Goal: Task Accomplishment & Management: Manage account settings

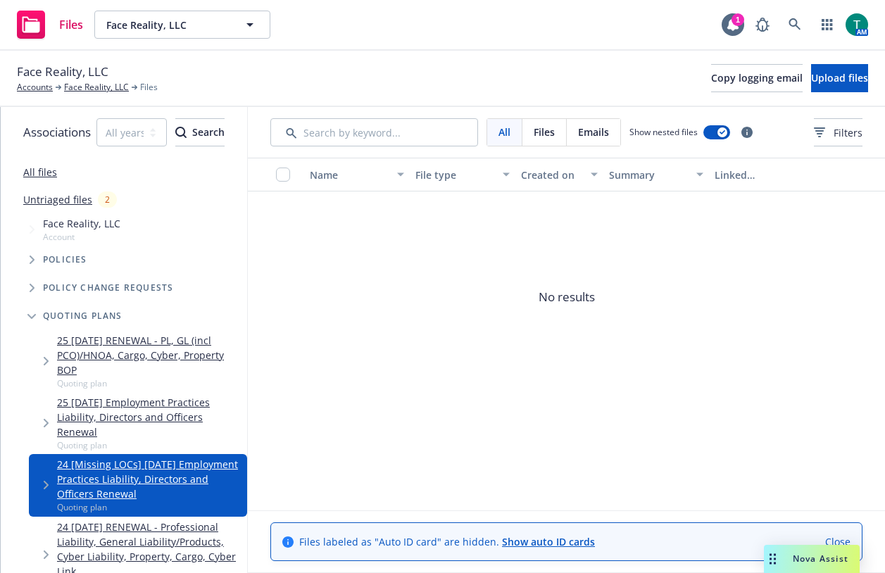
scroll to position [67, 0]
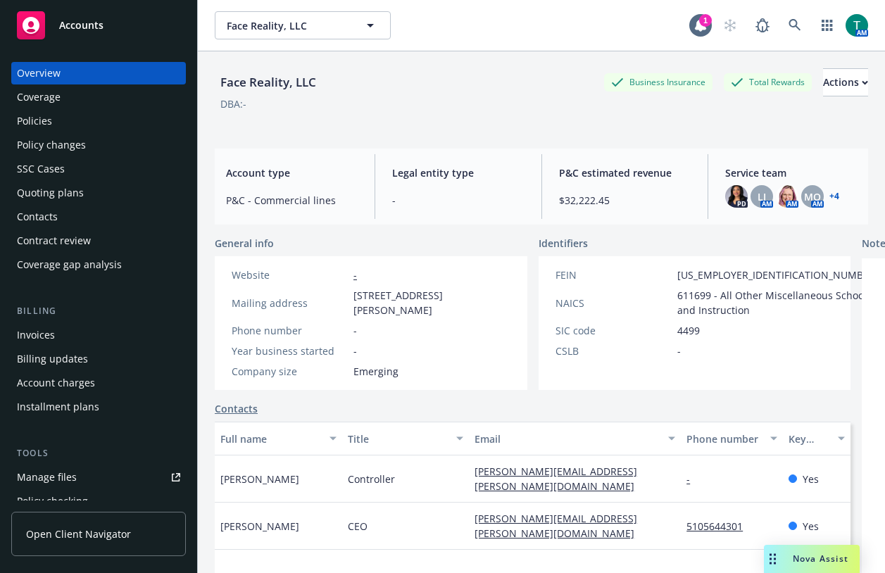
scroll to position [211, 0]
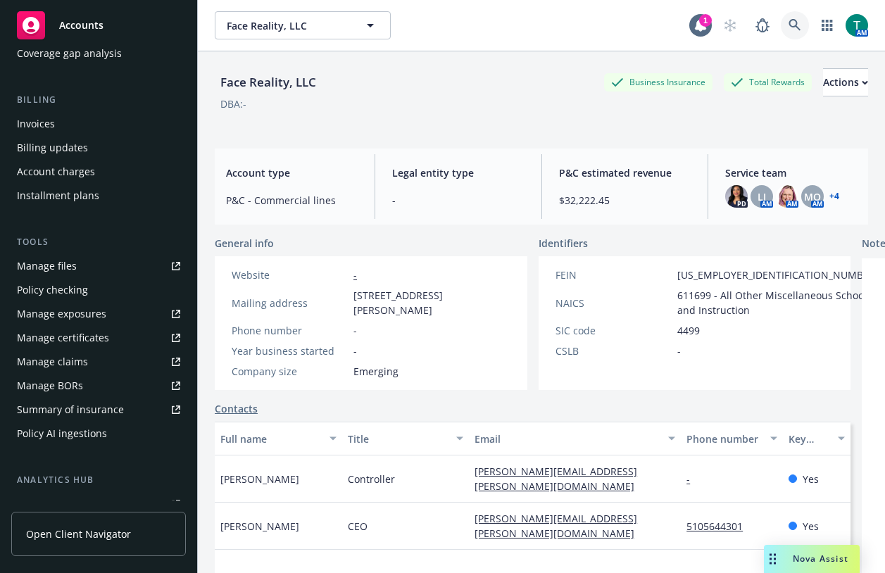
click at [788, 30] on icon at bounding box center [794, 25] width 13 height 13
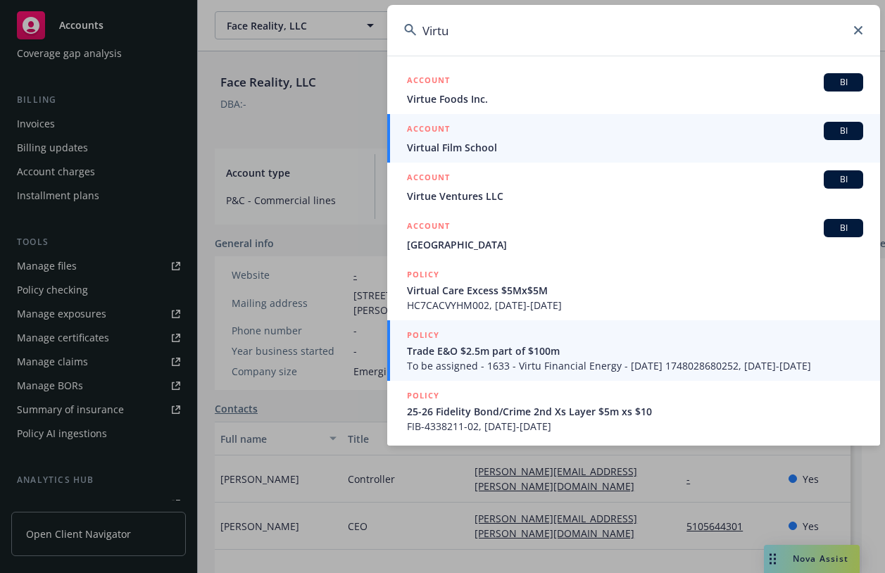
scroll to position [0, 0]
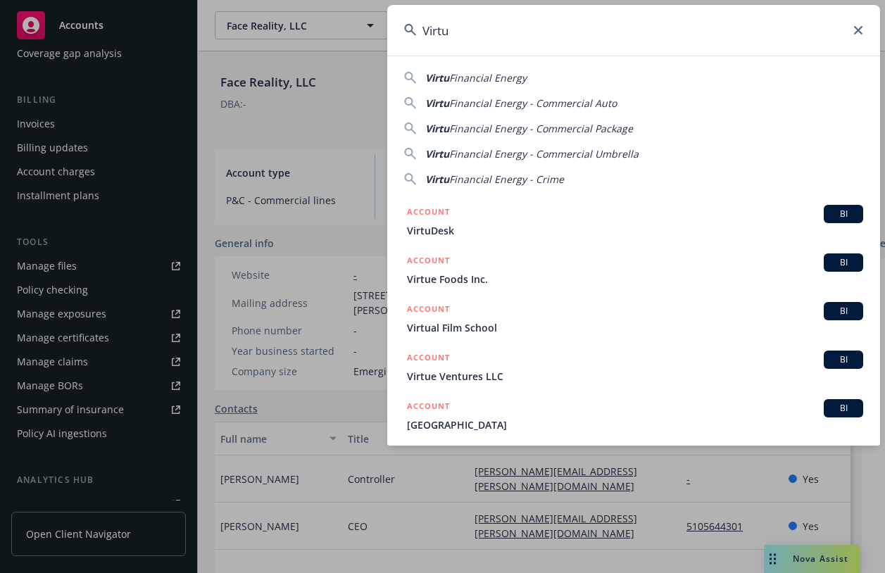
click at [485, 77] on span "Financial Energy" at bounding box center [487, 77] width 77 height 13
type input "Virtu Financial Energy"
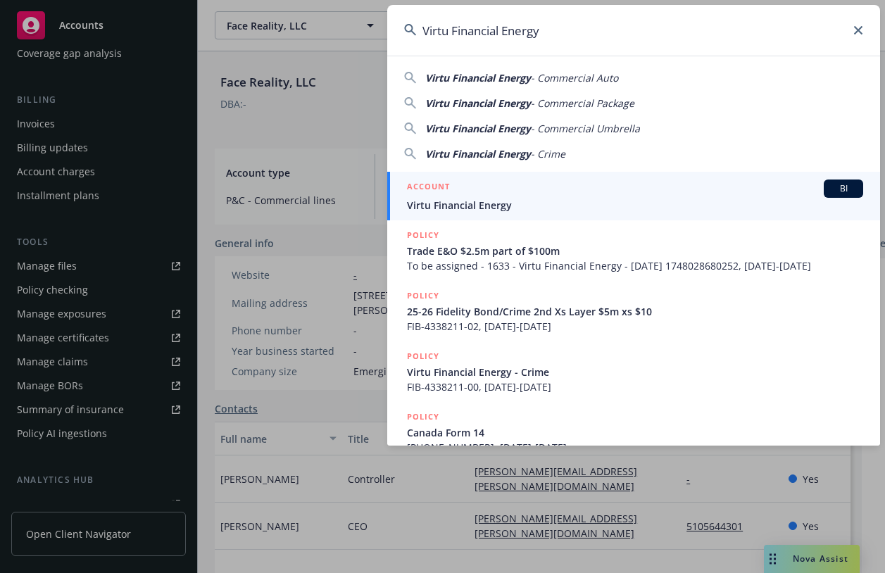
click at [498, 210] on span "Virtu Financial Energy" at bounding box center [635, 205] width 456 height 15
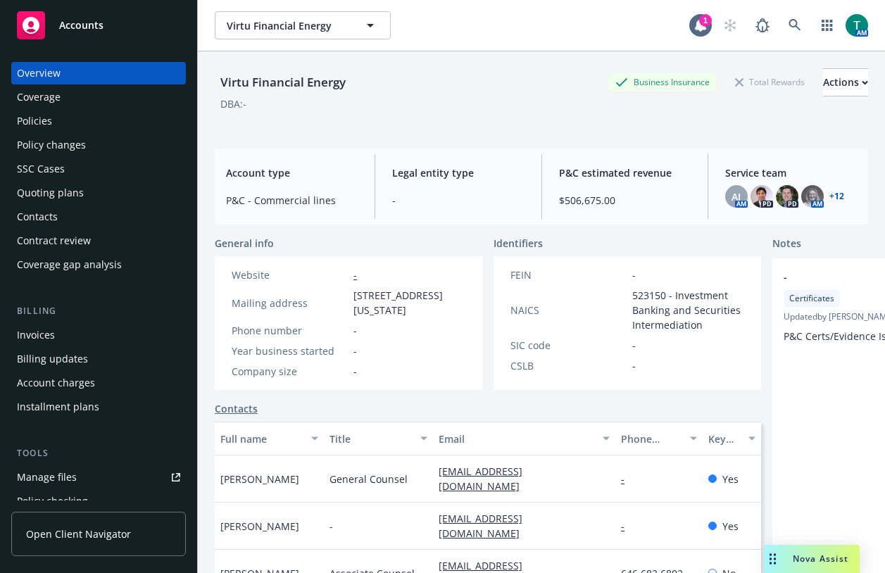
click at [45, 122] on div "Policies" at bounding box center [34, 121] width 35 height 23
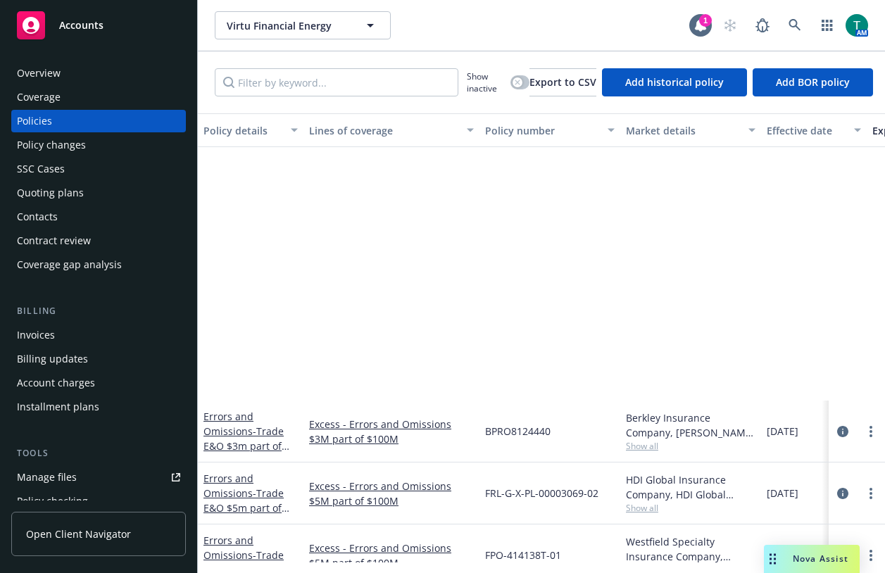
scroll to position [563, 0]
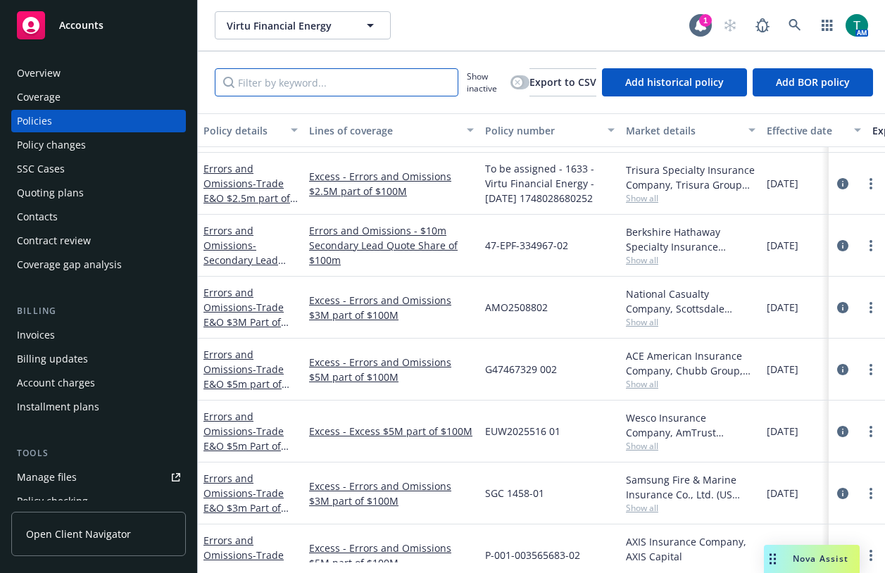
click at [283, 86] on input "Filter by keyword..." at bounding box center [337, 82] width 244 height 28
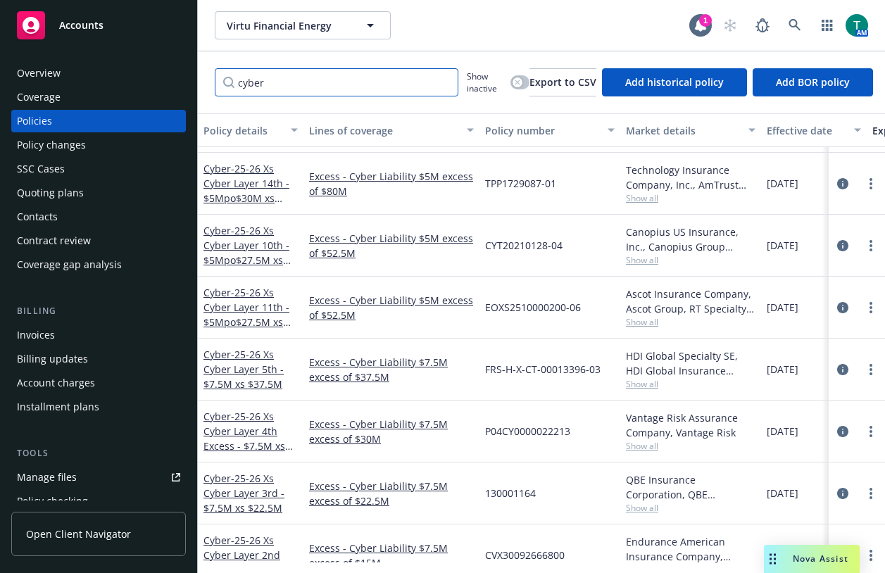
type input "cyber"
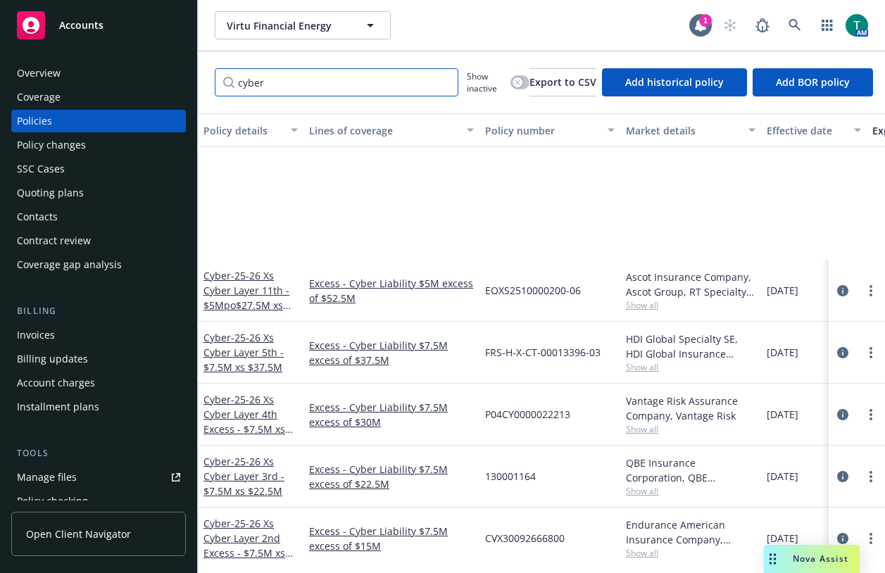
scroll to position [766, 0]
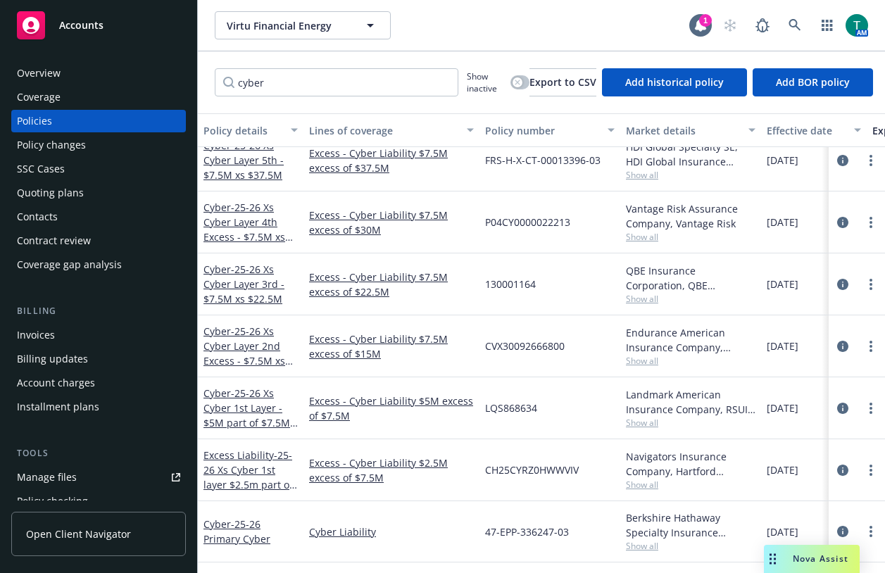
click at [45, 94] on div "Coverage" at bounding box center [39, 97] width 44 height 23
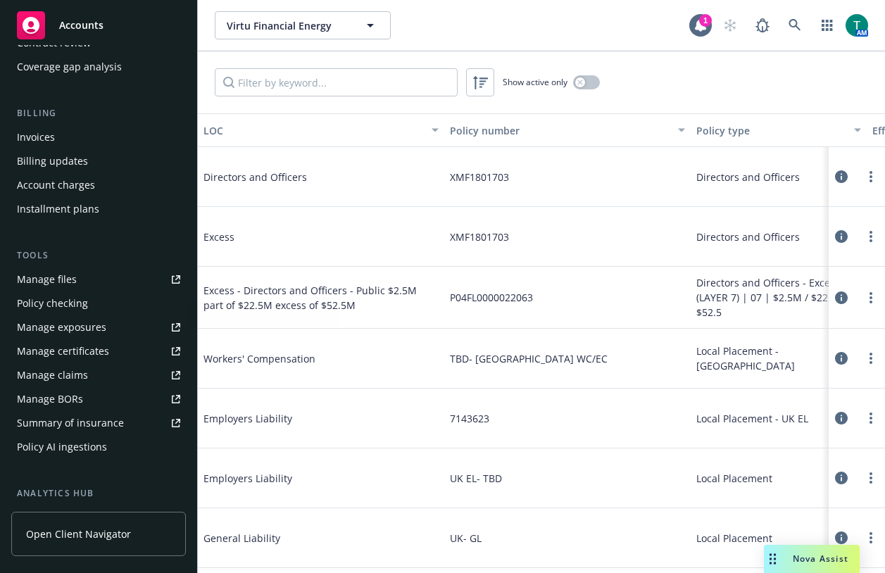
scroll to position [211, 0]
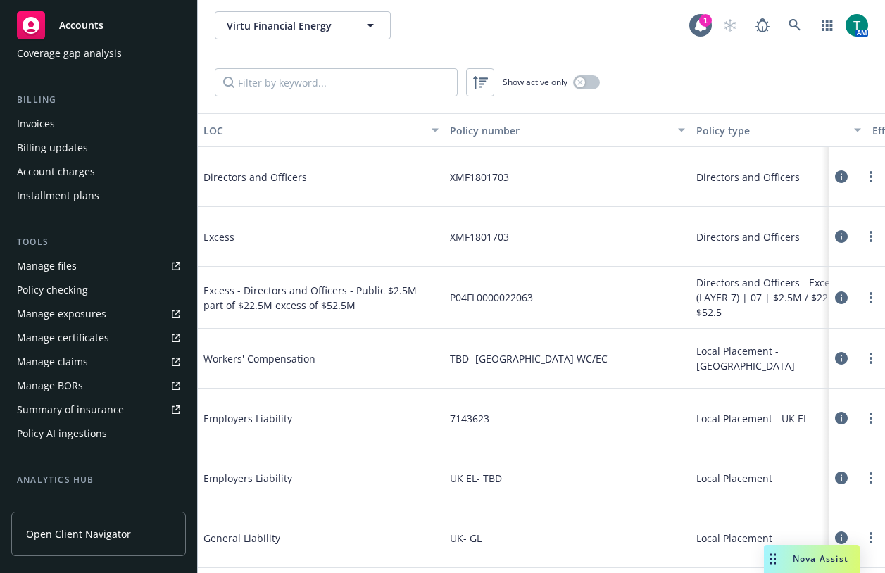
click at [84, 267] on link "Manage files" at bounding box center [98, 266] width 175 height 23
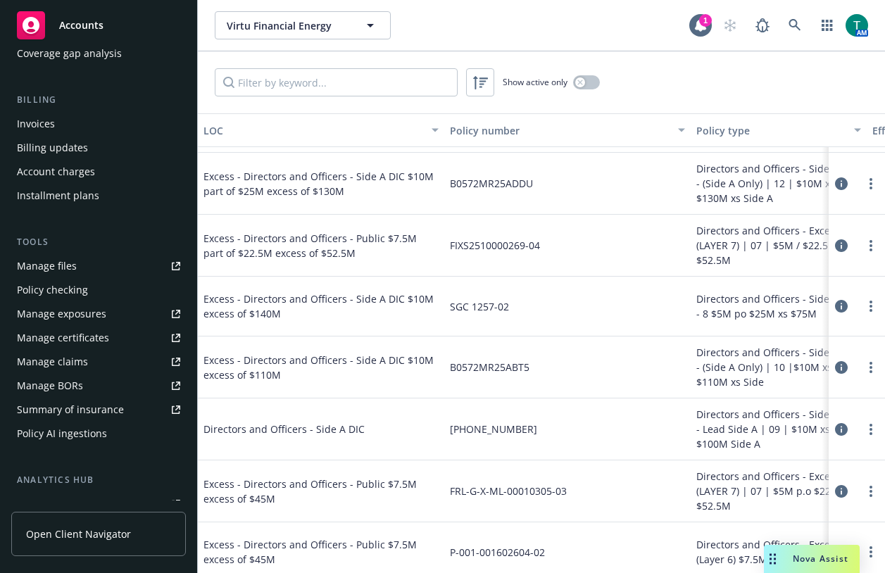
scroll to position [2323, 0]
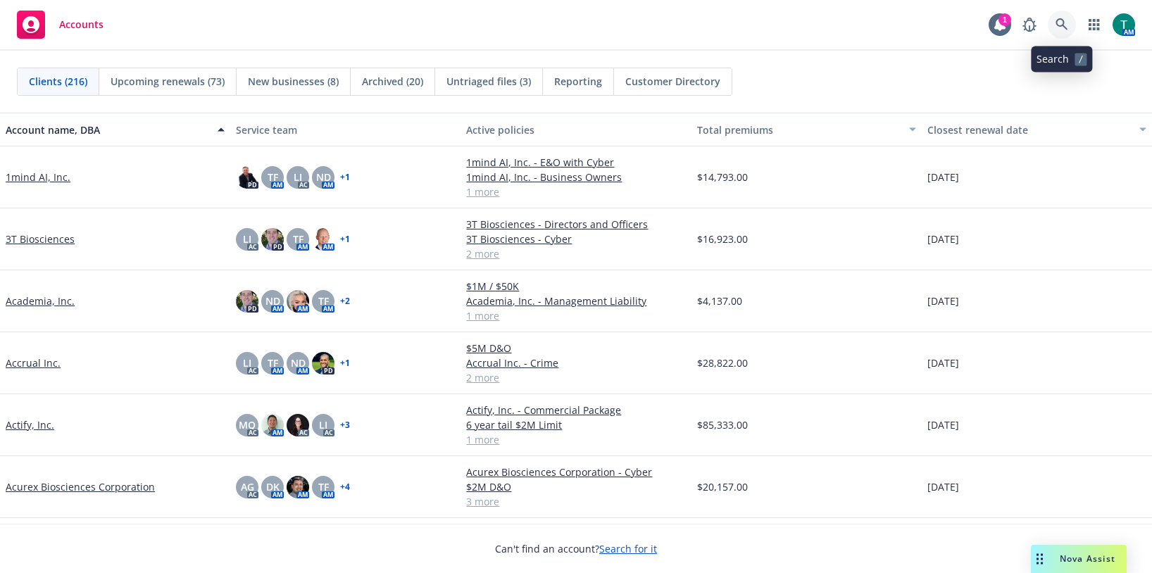
click at [884, 28] on icon at bounding box center [1061, 24] width 13 height 13
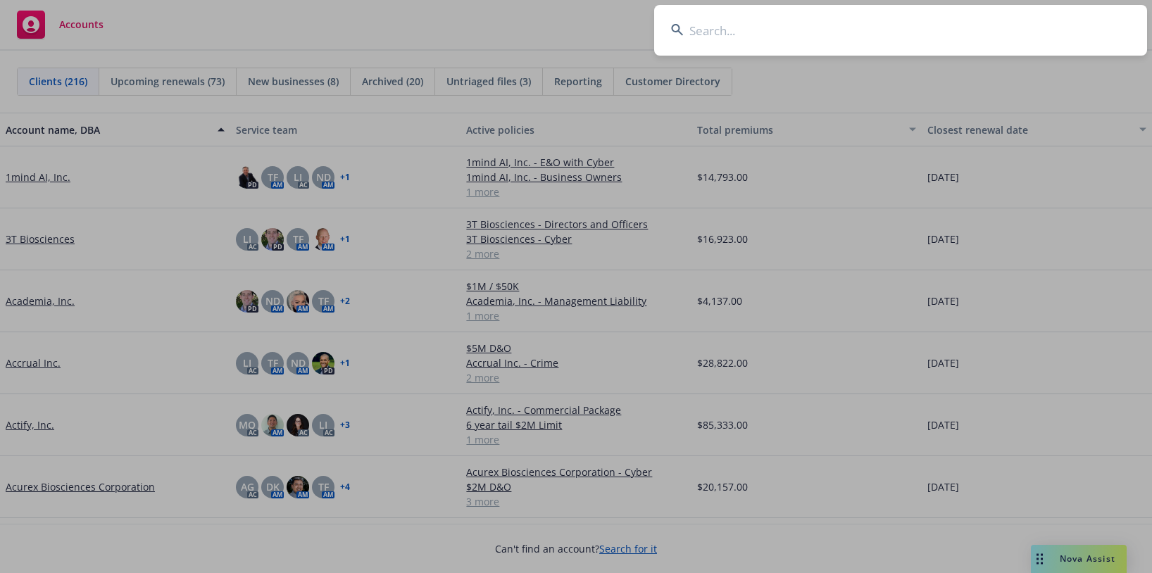
type input "i"
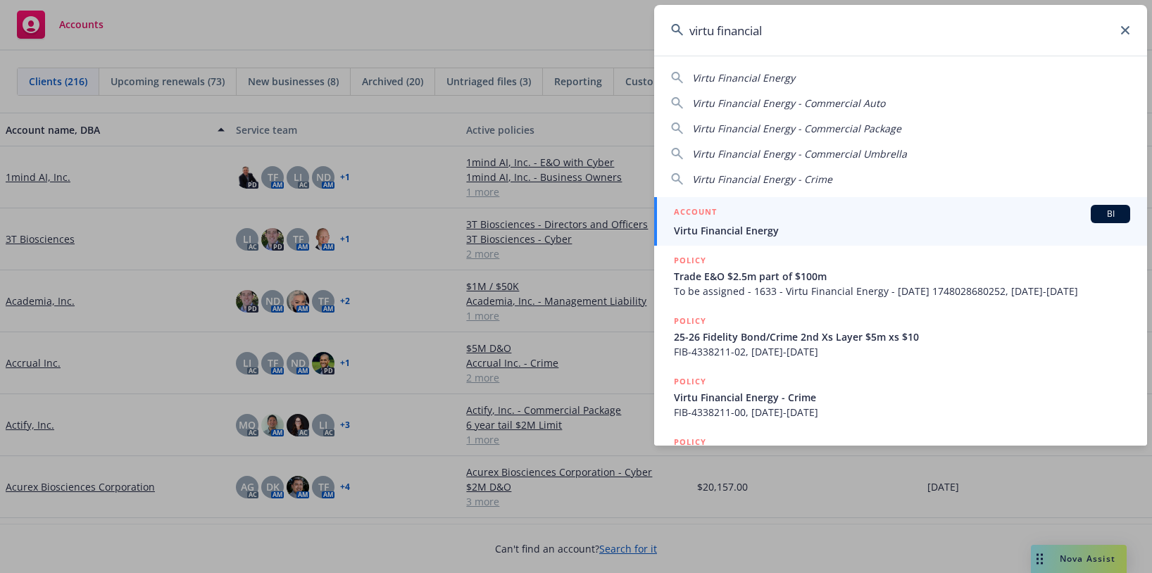
type input "virtu financial"
click at [765, 228] on span "Virtu Financial Energy" at bounding box center [902, 230] width 456 height 15
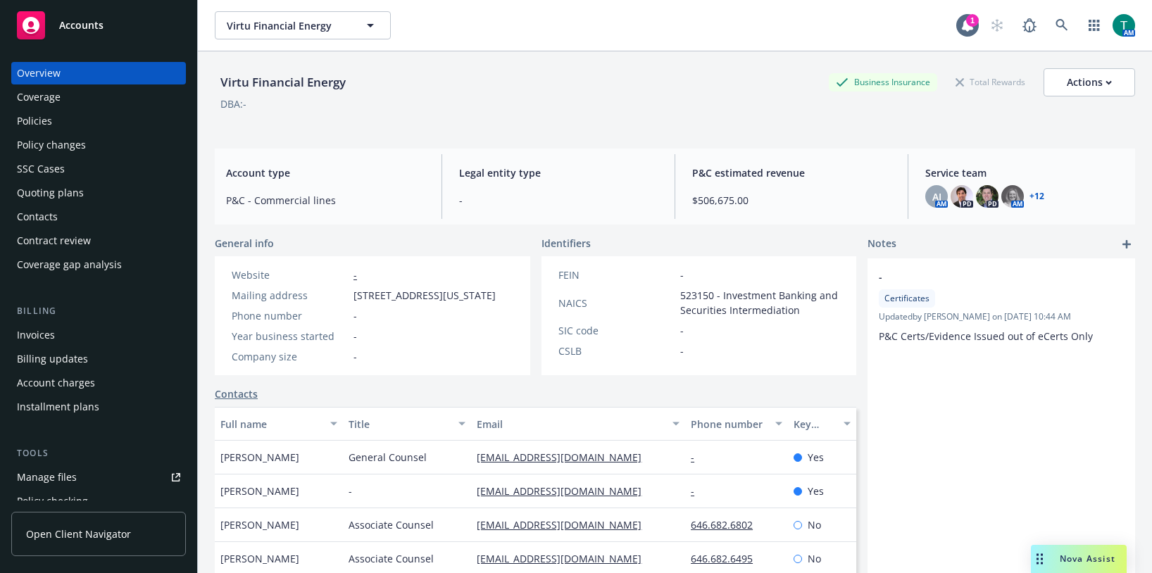
click at [67, 474] on div "Manage files" at bounding box center [47, 477] width 60 height 23
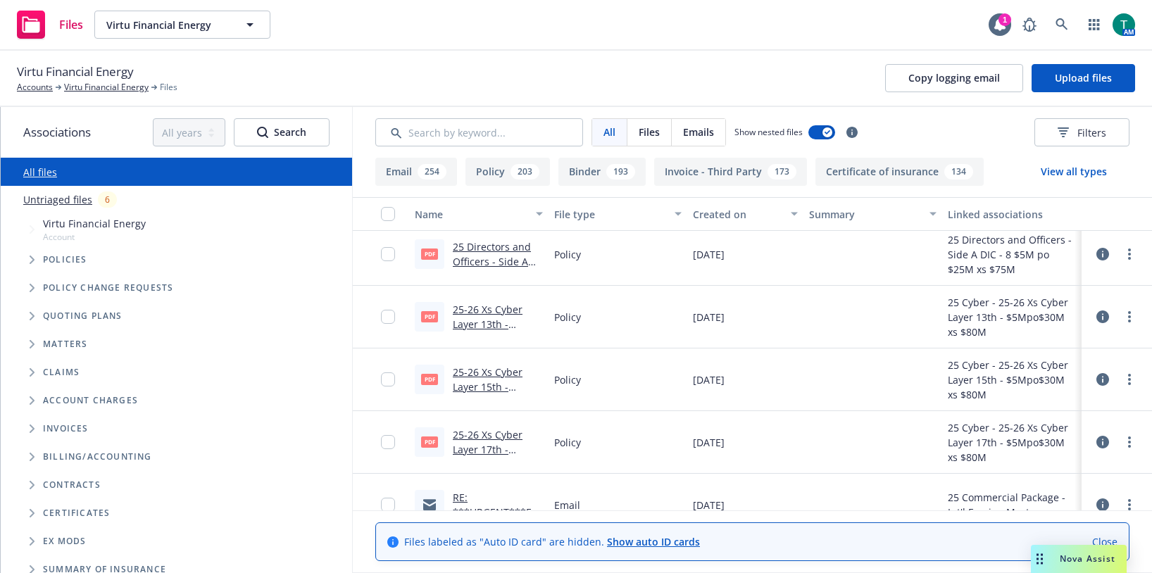
scroll to position [141, 0]
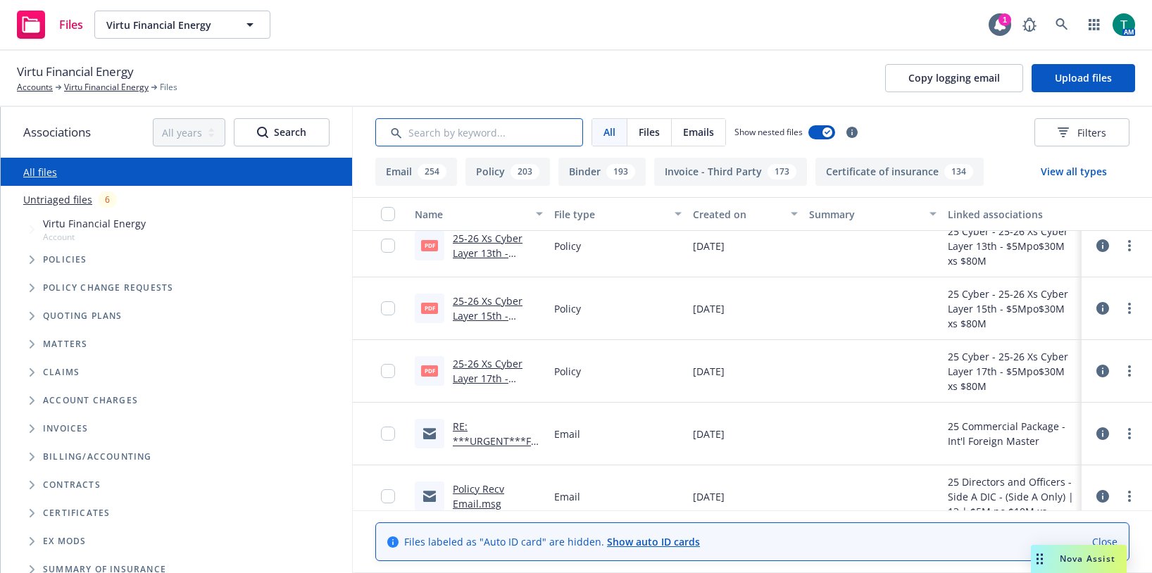
click at [472, 134] on input "Search by keyword..." at bounding box center [479, 132] width 208 height 28
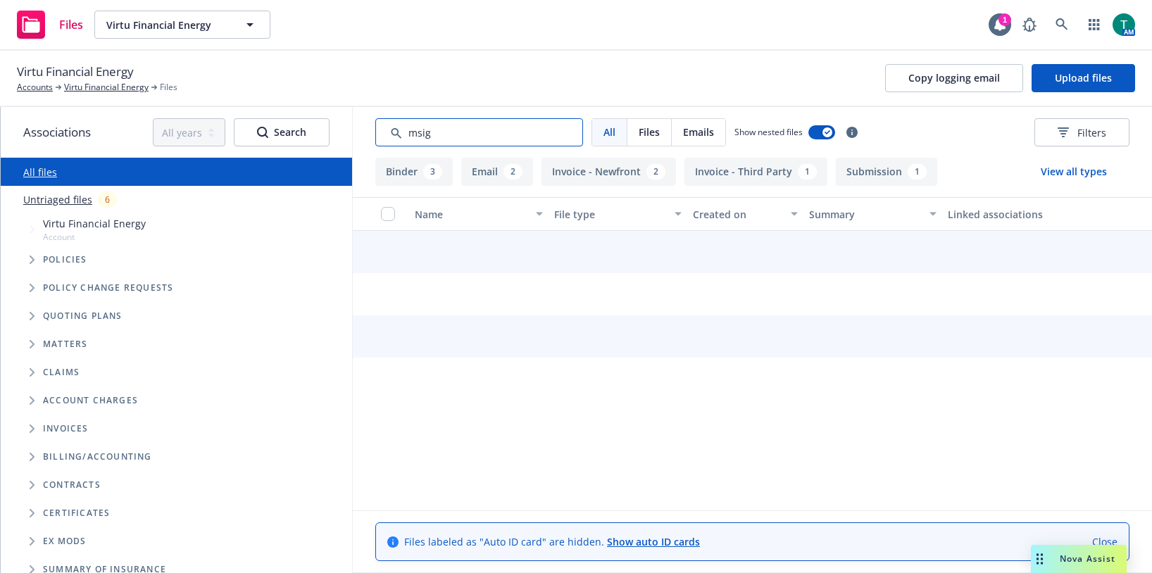
scroll to position [13, 0]
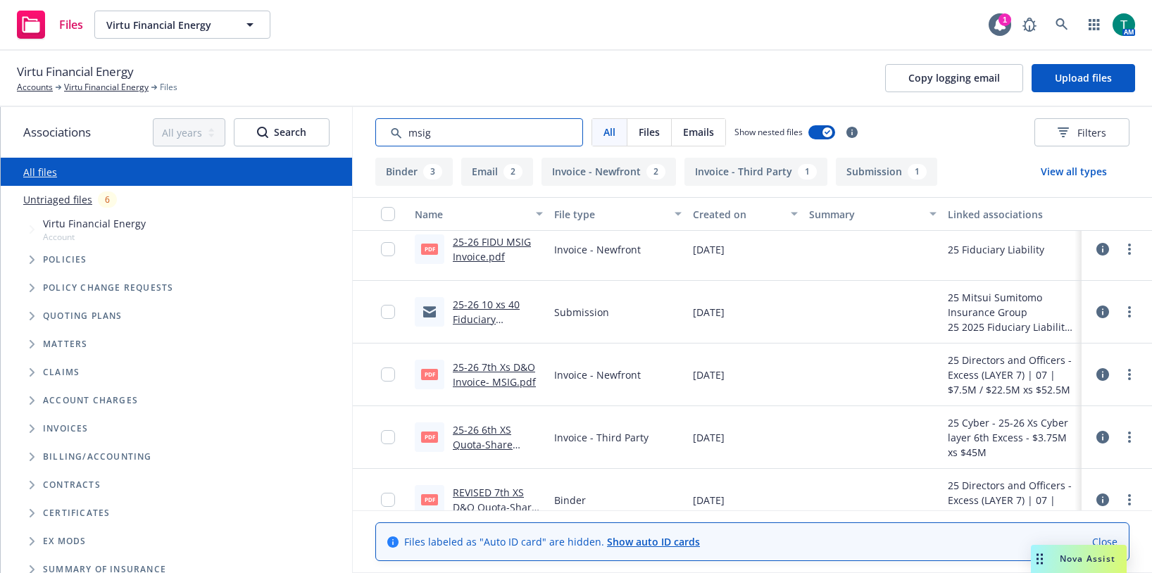
type input "msig"
click at [480, 432] on link "25-26 6th XS Quota-Share Cyber Invoice- MSIG.pdf" at bounding box center [486, 452] width 67 height 58
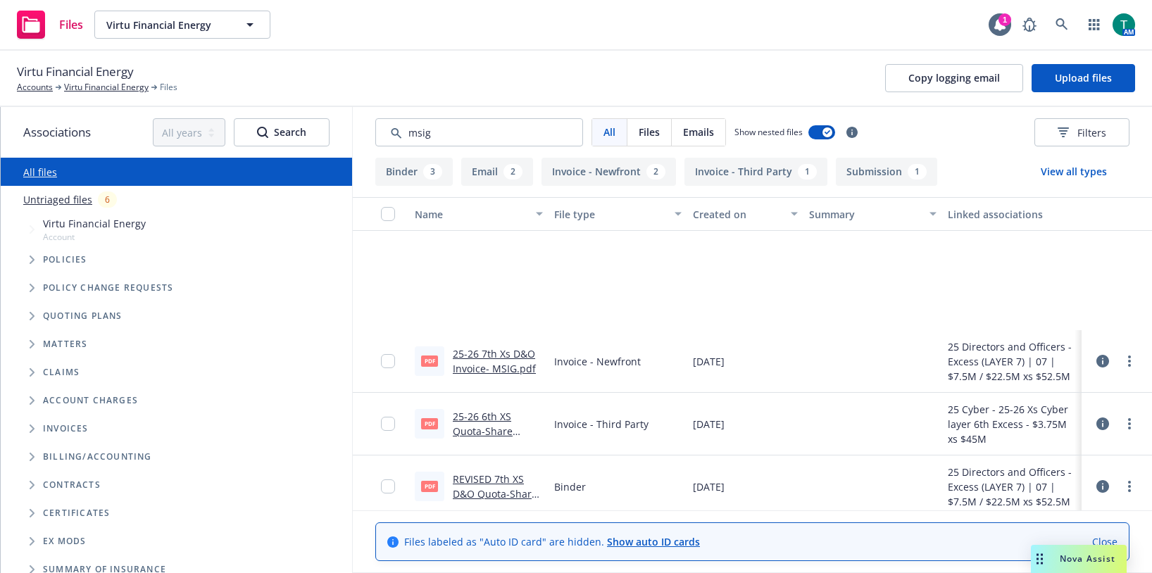
scroll to position [0, 0]
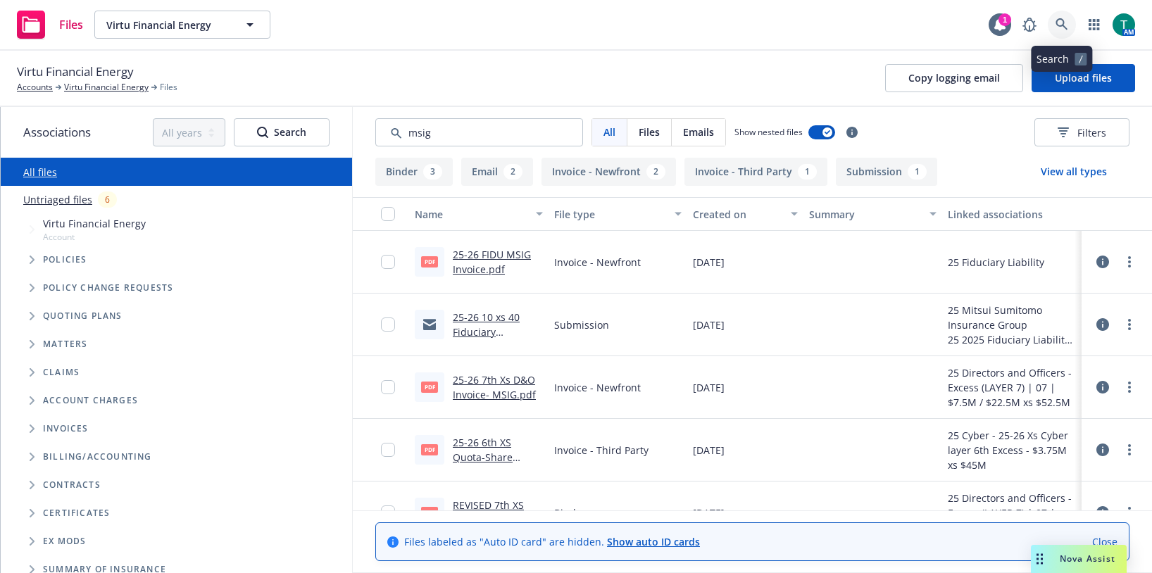
click at [1071, 27] on link at bounding box center [1062, 25] width 28 height 28
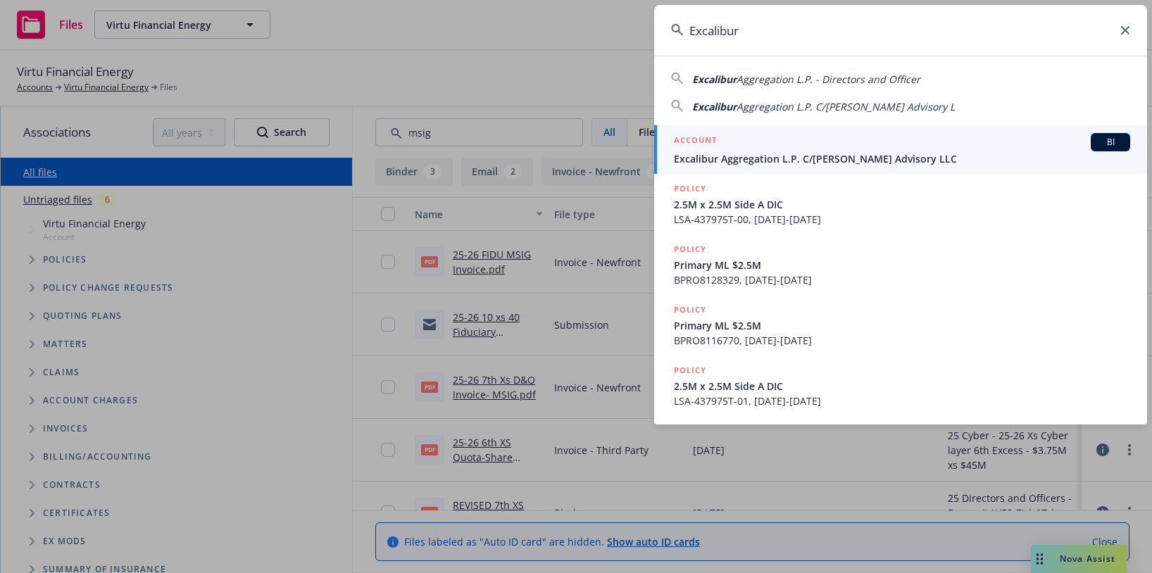
type input "Excalibur"
click at [1106, 139] on span "BI" at bounding box center [1110, 142] width 28 height 13
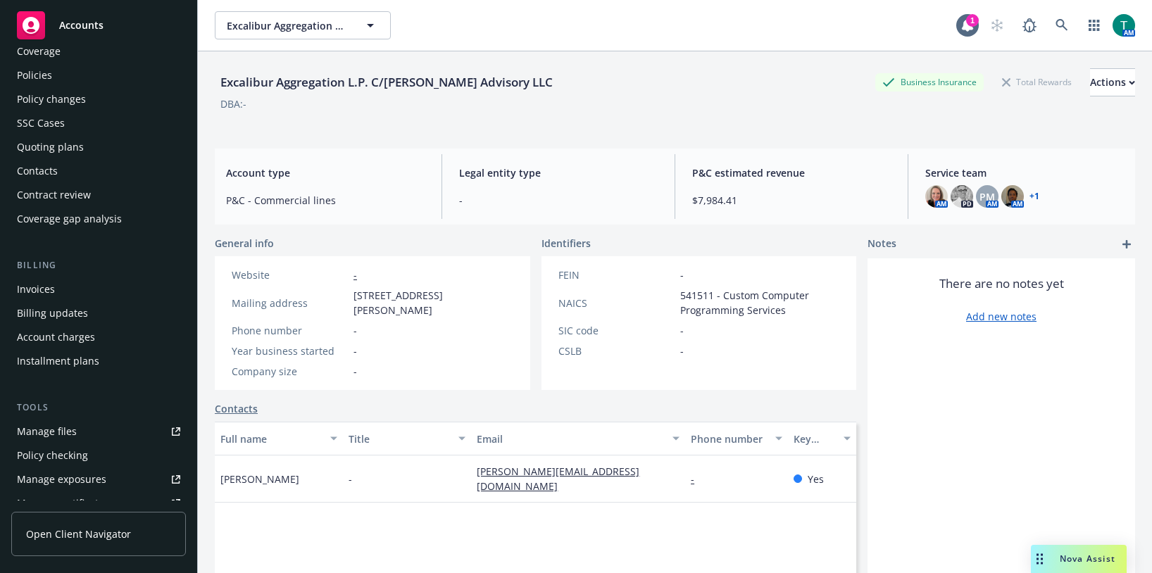
scroll to position [70, 0]
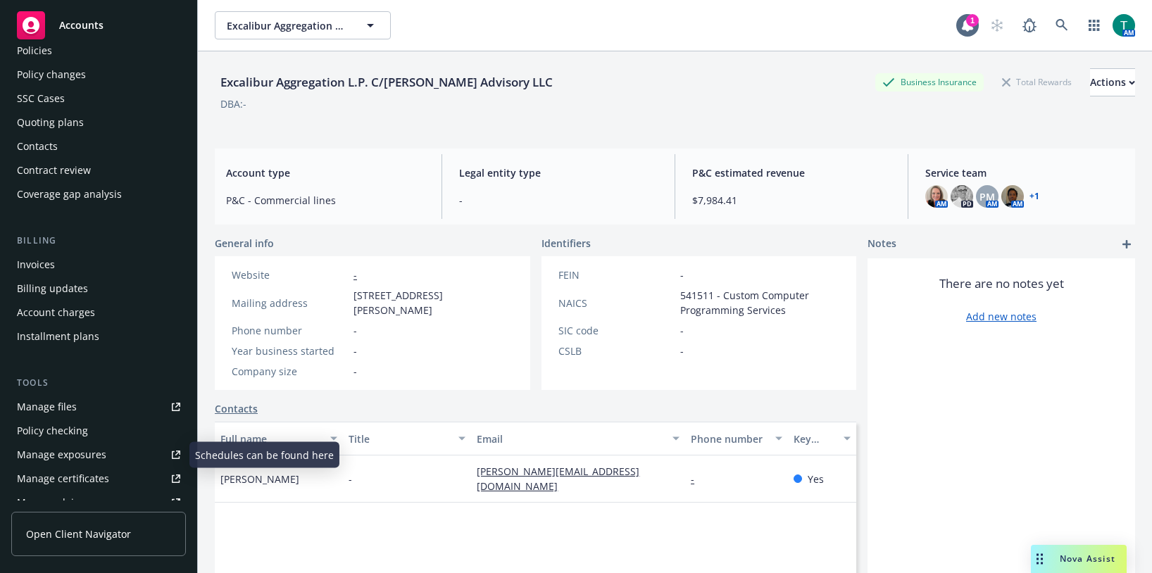
click at [44, 404] on div "Manage files" at bounding box center [47, 407] width 60 height 23
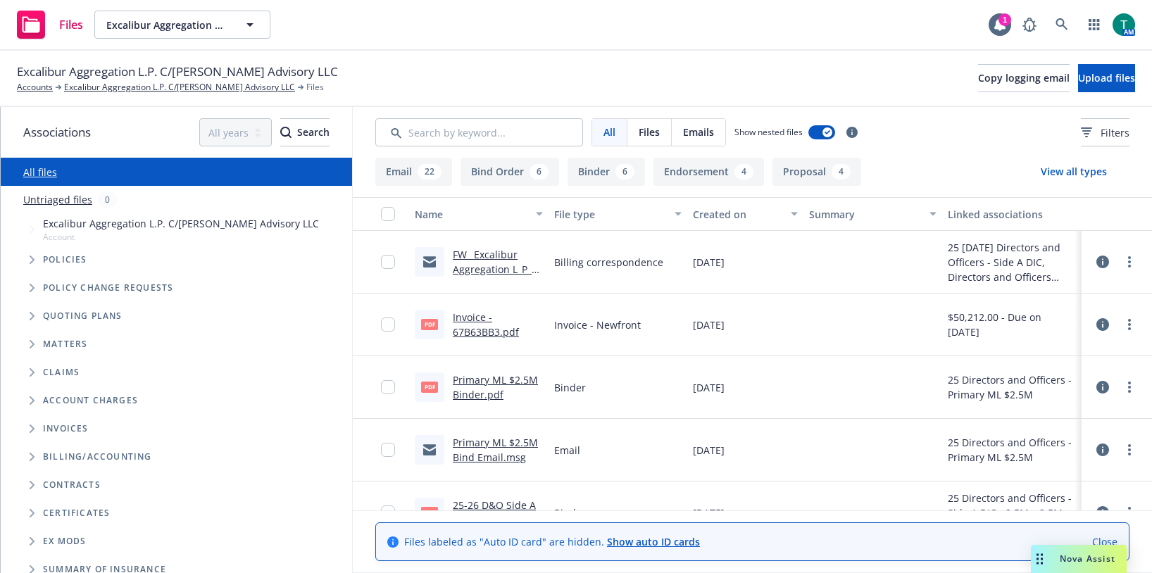
click at [26, 316] on span "Tree Example" at bounding box center [31, 316] width 23 height 23
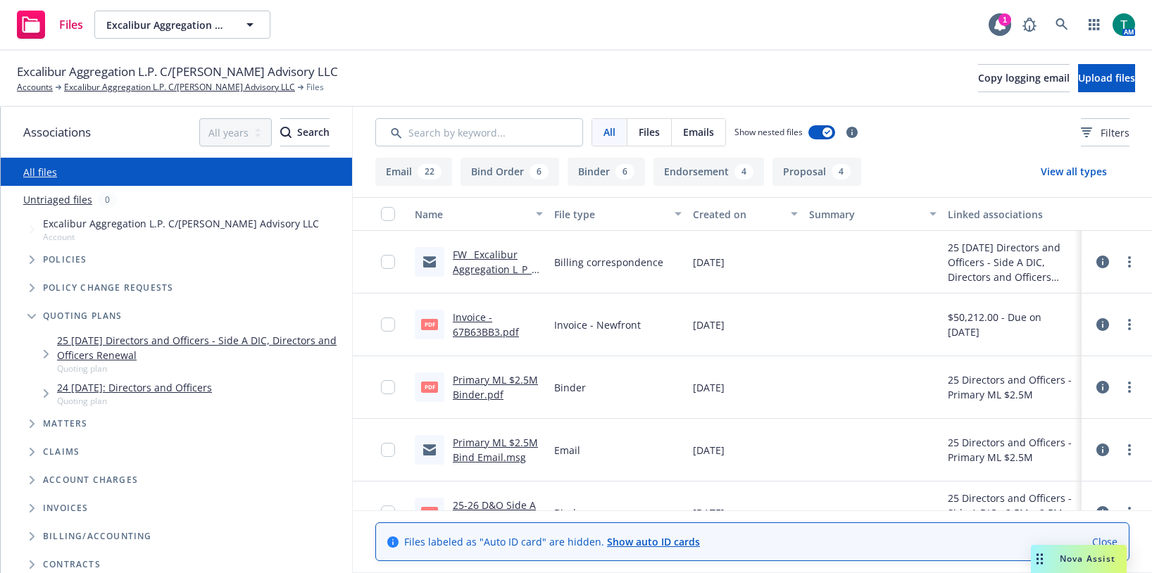
click at [185, 341] on link "25 [DATE] Directors and Officers - Side A DIC, Directors and Officers Renewal" at bounding box center [201, 348] width 289 height 30
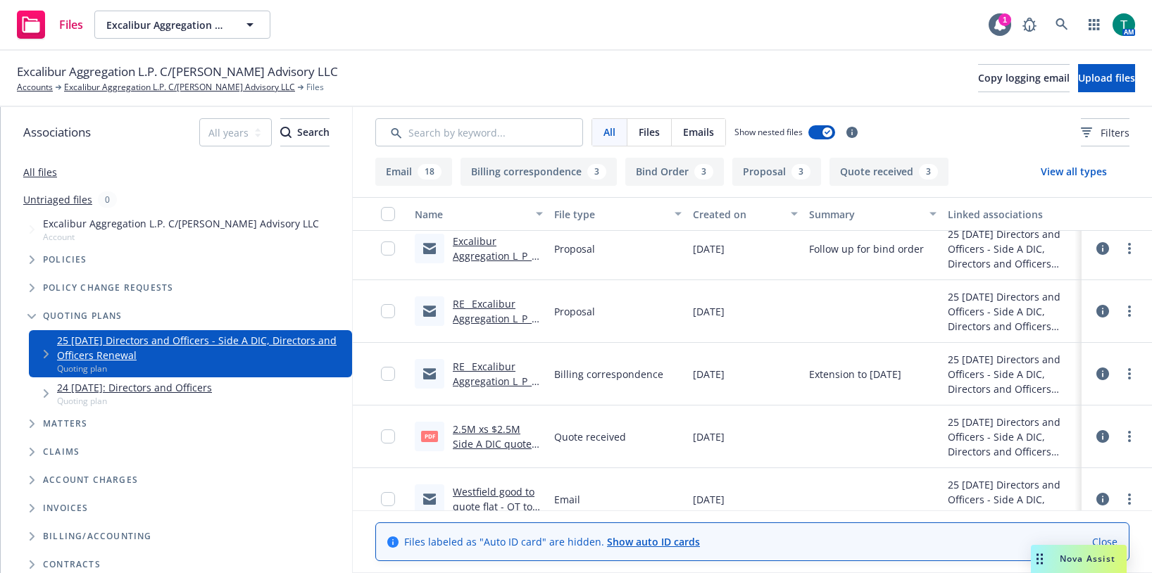
scroll to position [563, 0]
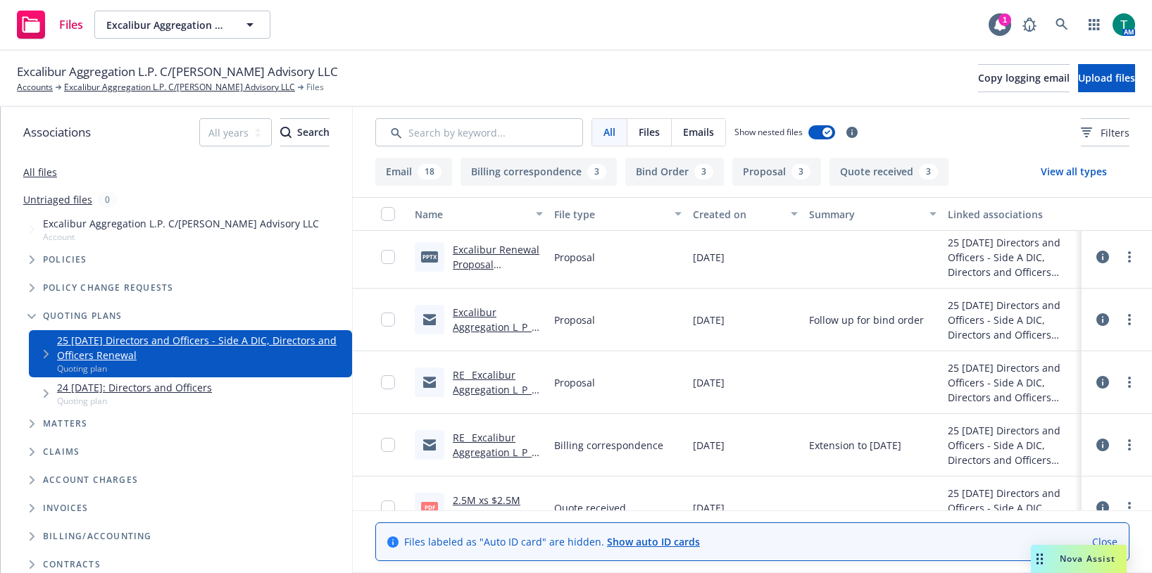
click at [482, 311] on link "Excalibur Aggregation L_P_ 9_5_25 D&O Insurance Renewal" at bounding box center [492, 342] width 79 height 73
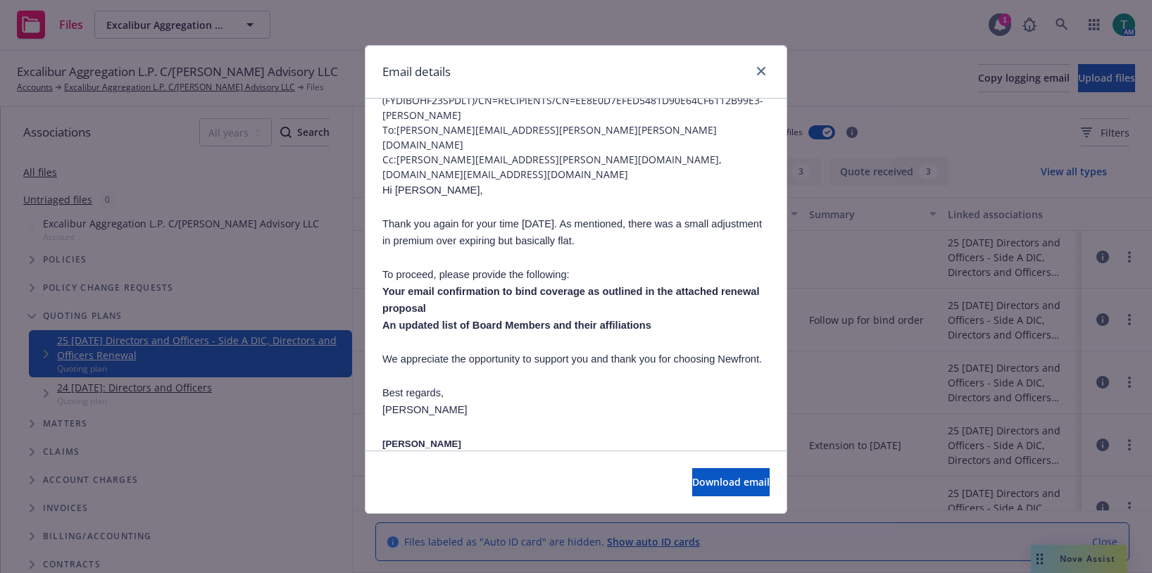
scroll to position [282, 0]
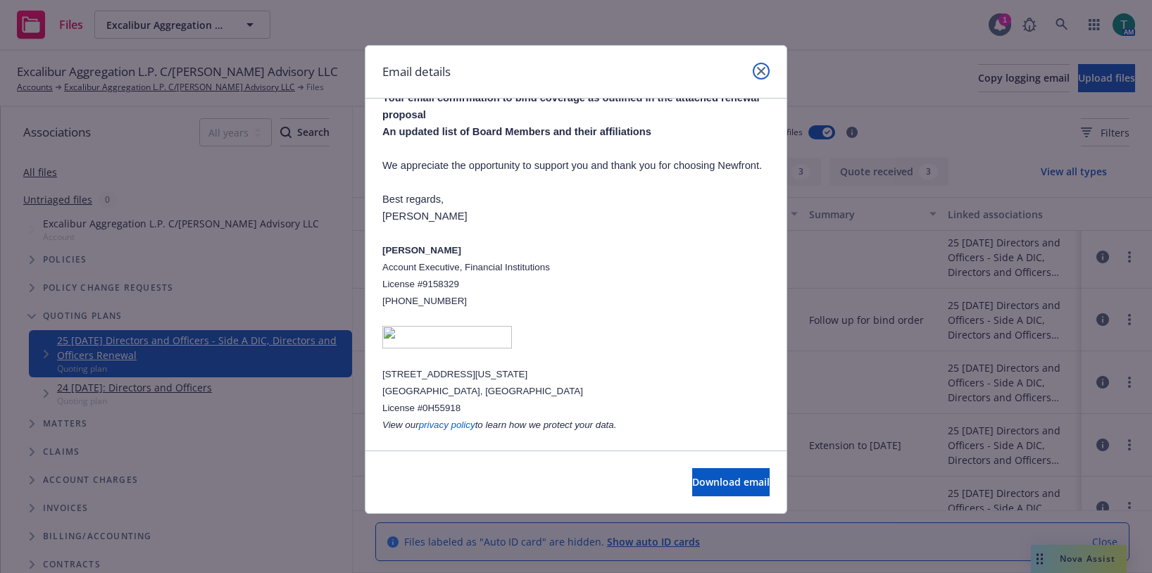
click at [764, 73] on icon "close" at bounding box center [761, 71] width 8 height 8
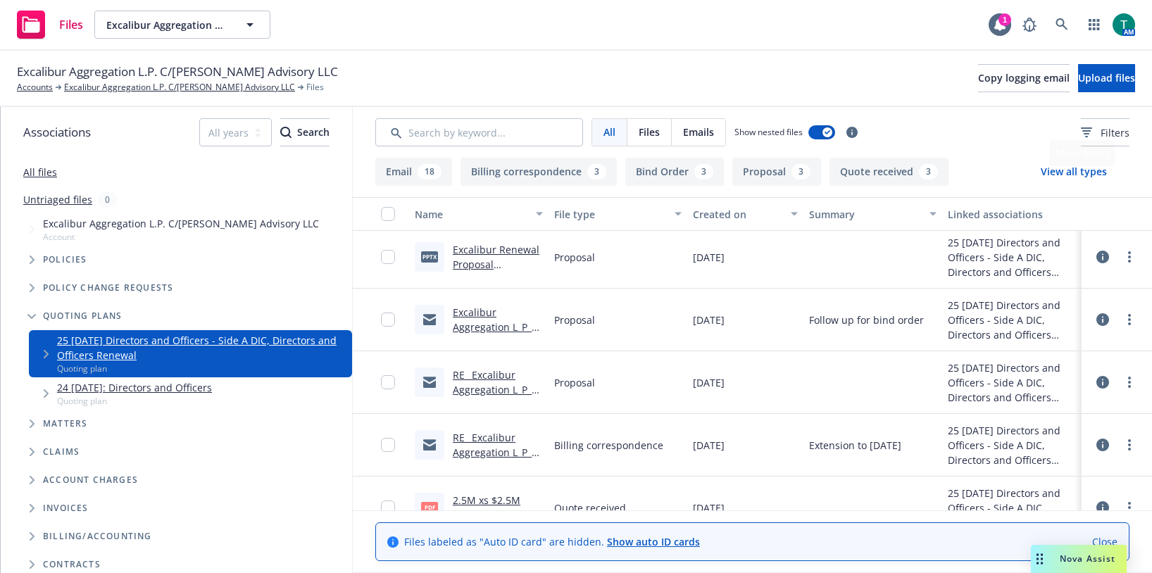
drag, startPoint x: 948, startPoint y: 143, endPoint x: 943, endPoint y: 5, distance: 138.0
click at [948, 143] on div "All Files Emails Show nested files Filters" at bounding box center [752, 132] width 754 height 28
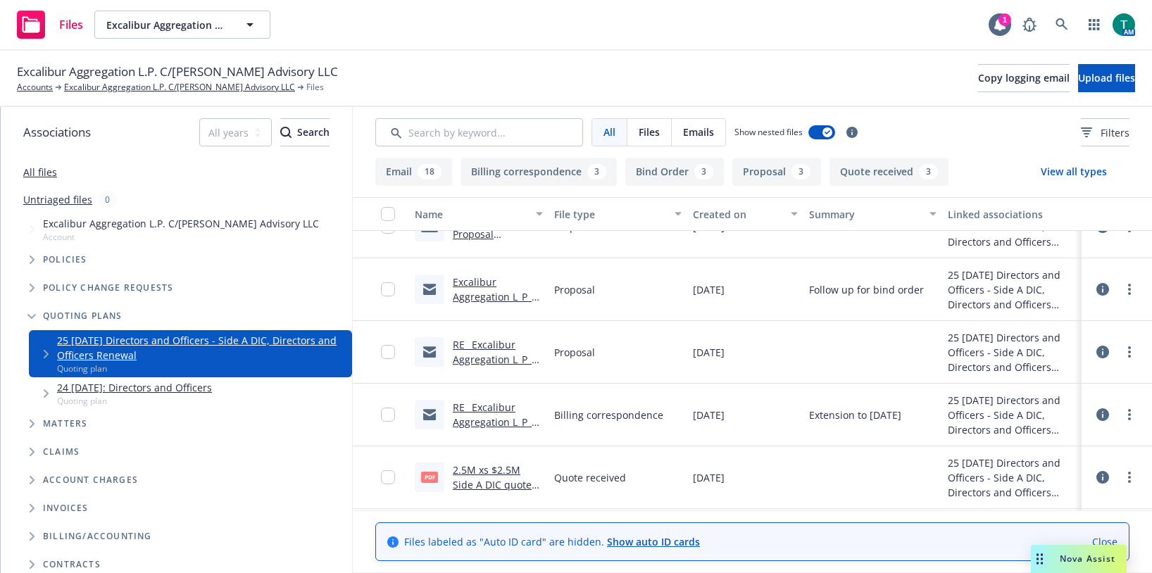
scroll to position [513, 0]
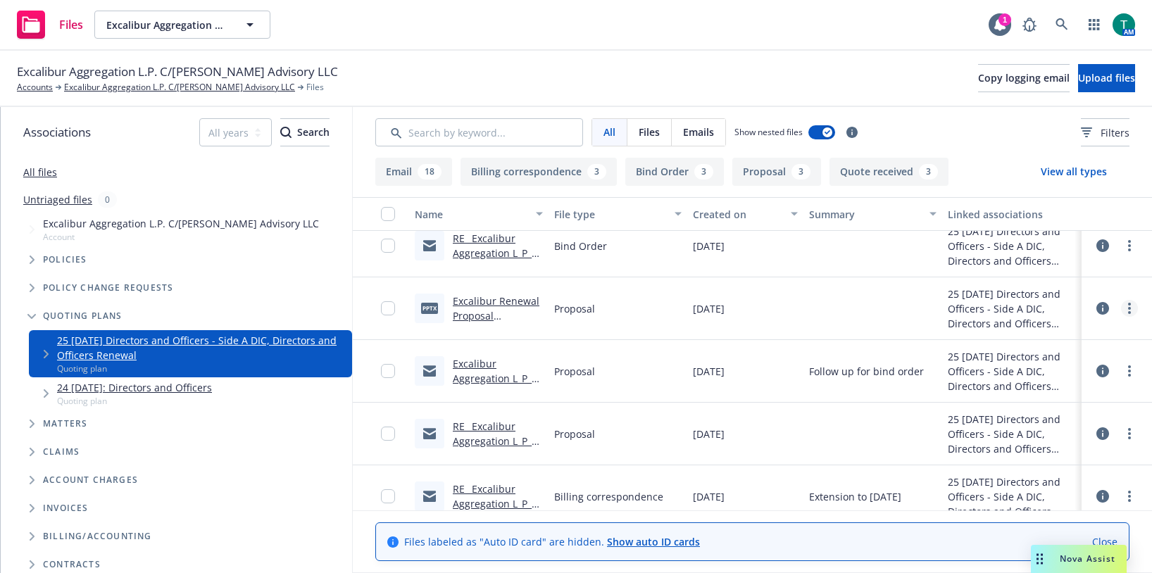
click at [1128, 308] on circle "more" at bounding box center [1129, 308] width 3 height 3
click at [1024, 392] on link "Edit" at bounding box center [1056, 393] width 140 height 28
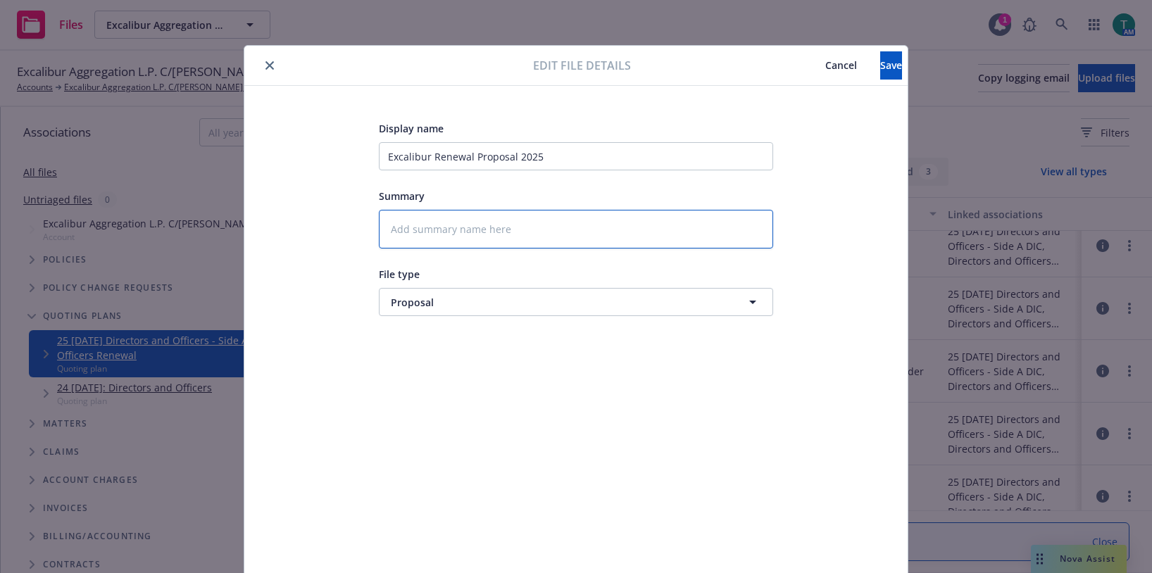
click at [485, 239] on textarea at bounding box center [576, 229] width 394 height 39
type textarea "x"
type textarea "P"
type textarea "x"
type textarea "PP"
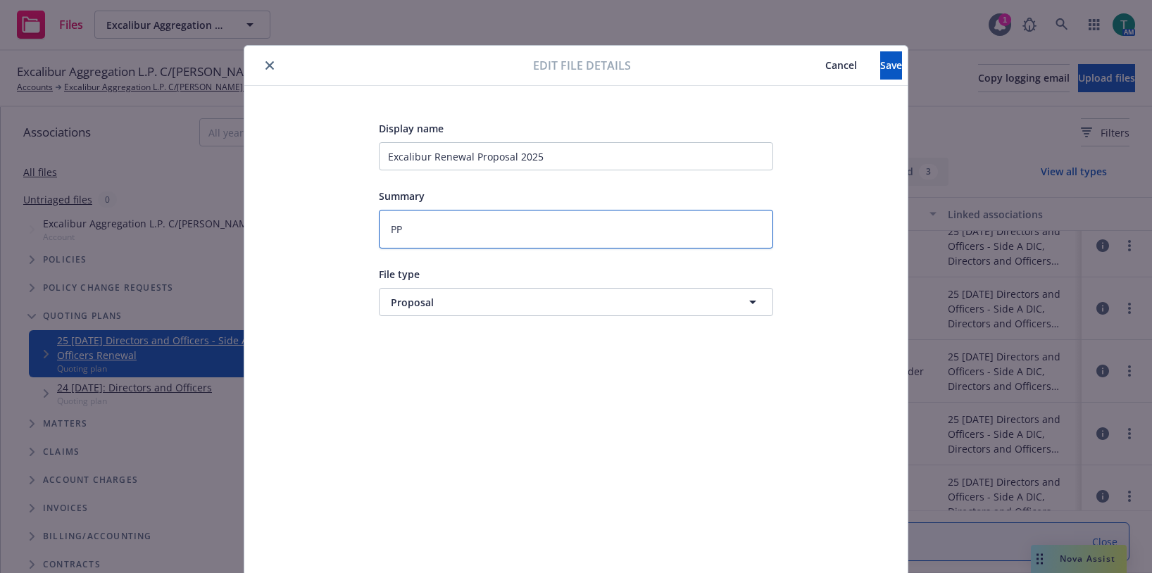
type textarea "x"
type textarea "P"
type textarea "x"
type textarea "Po"
type textarea "x"
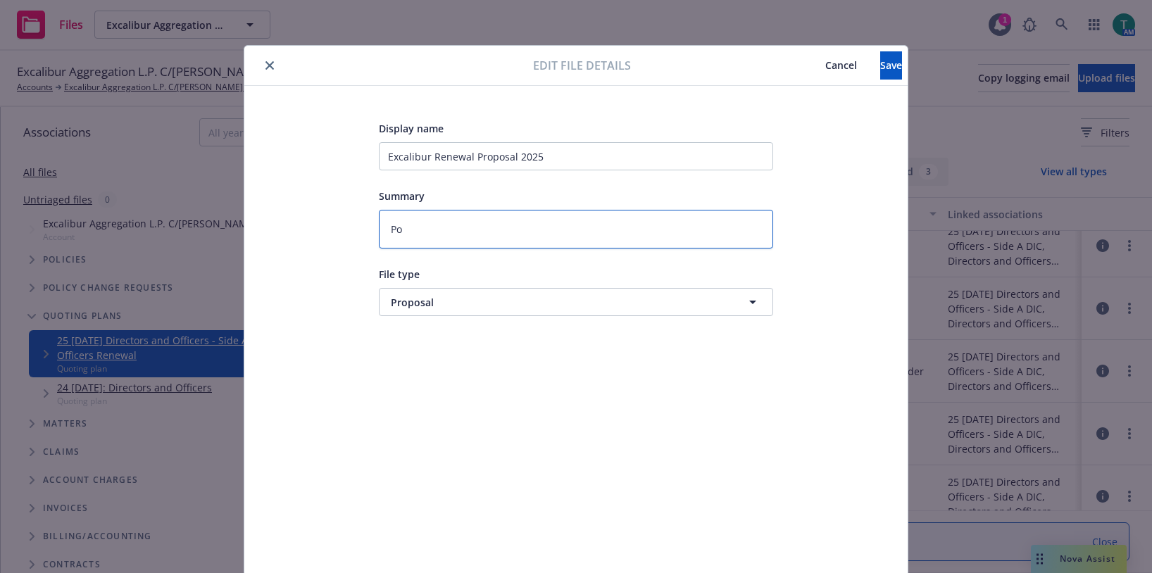
type textarea "Pow"
type textarea "x"
type textarea "Powe"
type textarea "x"
type textarea "Power"
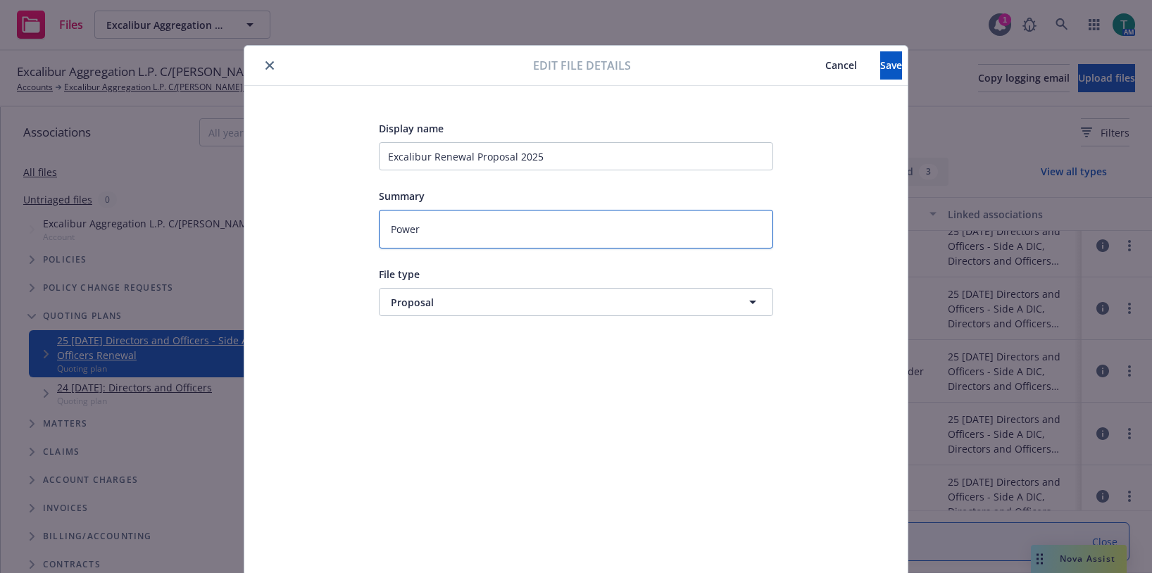
type textarea "x"
type textarea "Powerp"
type textarea "x"
type textarea "Powerpo"
type textarea "x"
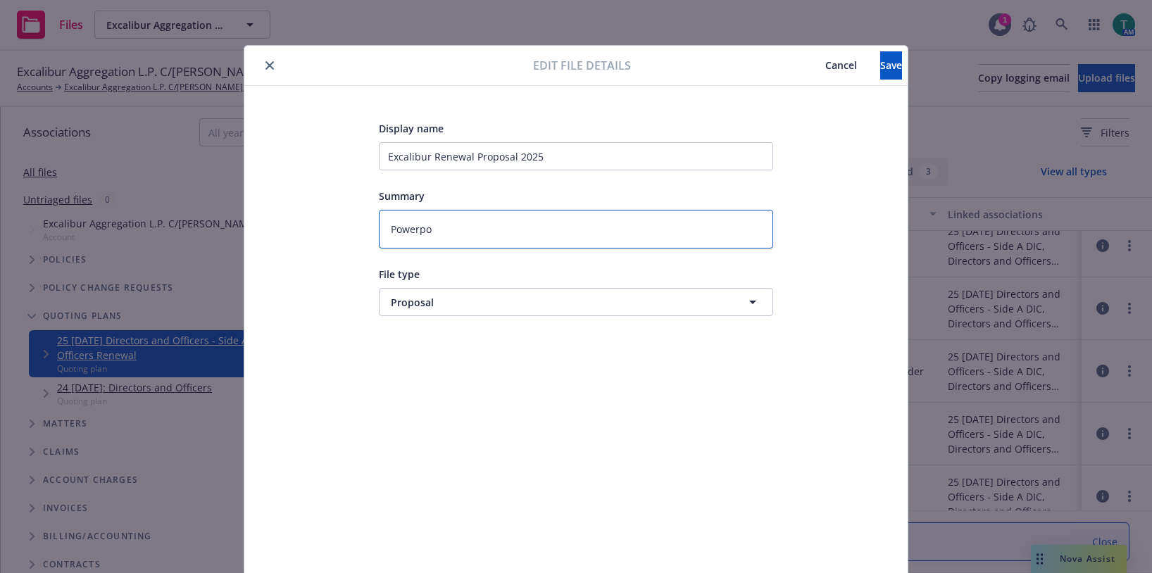
type textarea "Powerpoi"
type textarea "x"
type textarea "Powerpoion"
type textarea "x"
type textarea "Powerpoiont"
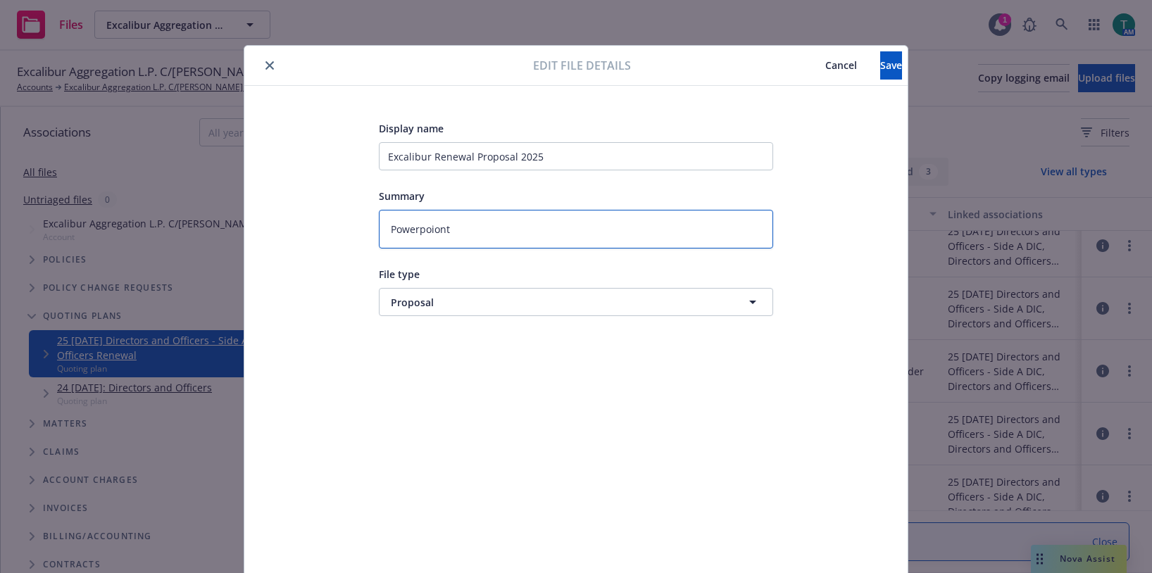
type textarea "x"
type textarea "Powerpoion"
type textarea "x"
type textarea "Powerpoio"
type textarea "x"
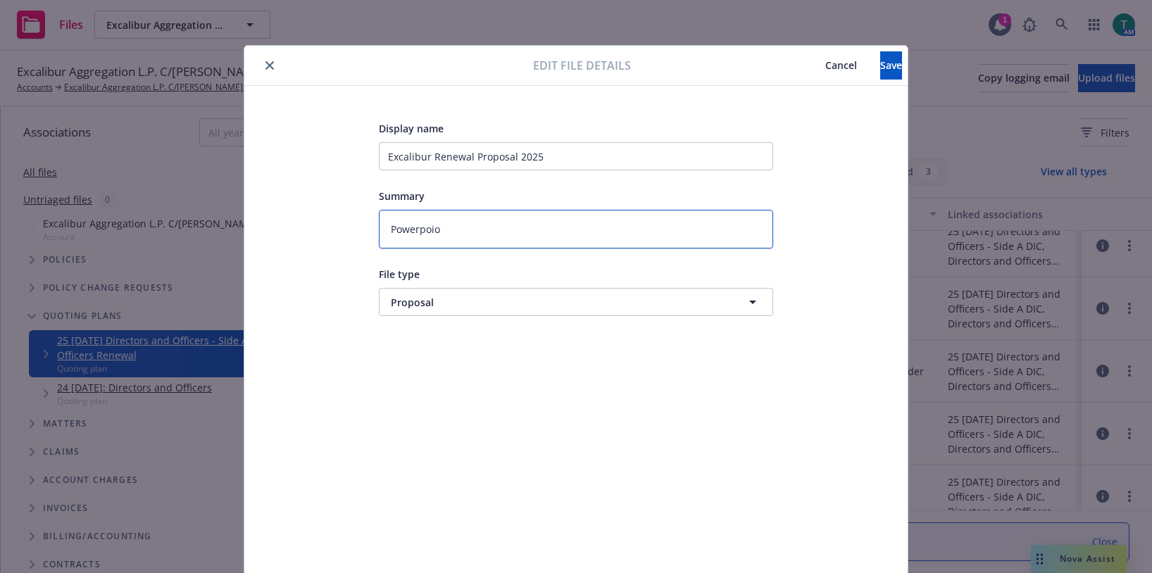
type textarea "Powerpoi"
type textarea "x"
type textarea "Powerpoin"
type textarea "x"
type textarea "Powerpoint"
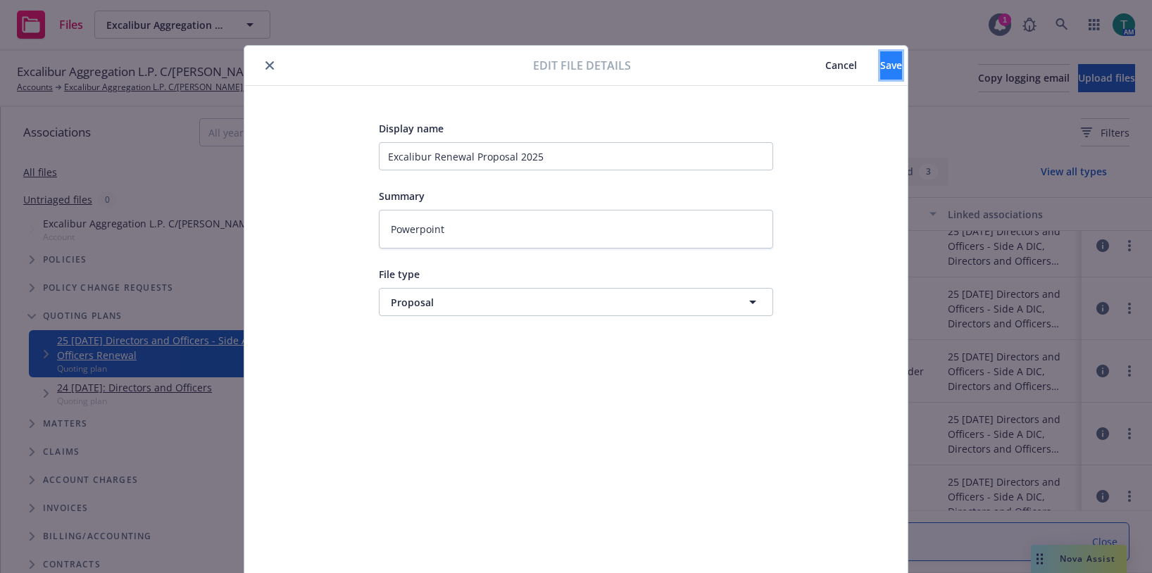
click at [880, 63] on span "Save" at bounding box center [891, 64] width 22 height 13
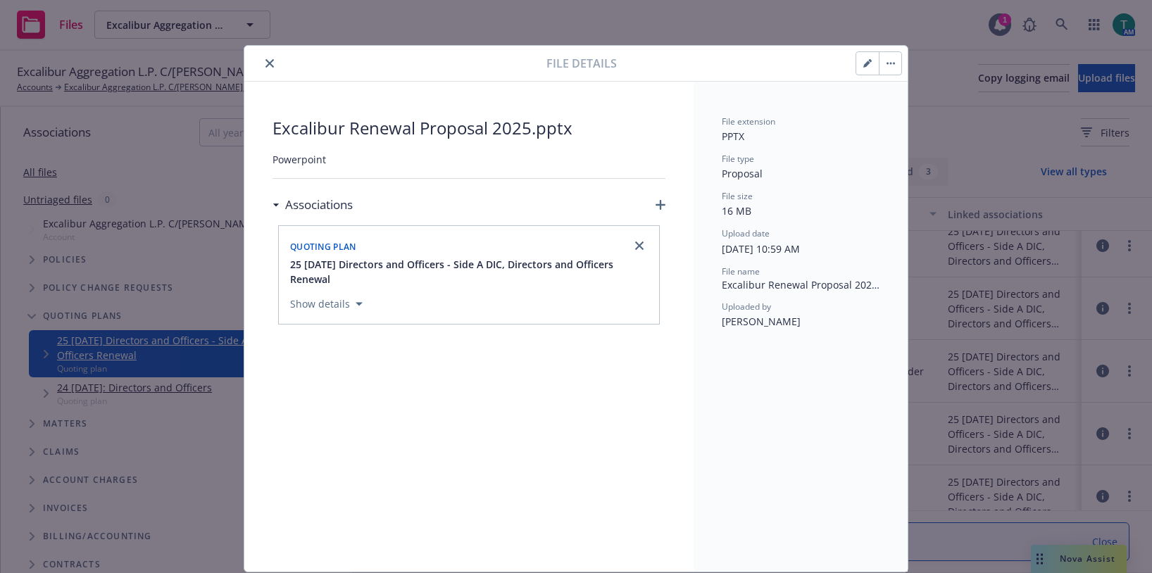
click at [863, 61] on icon "button" at bounding box center [867, 63] width 8 height 8
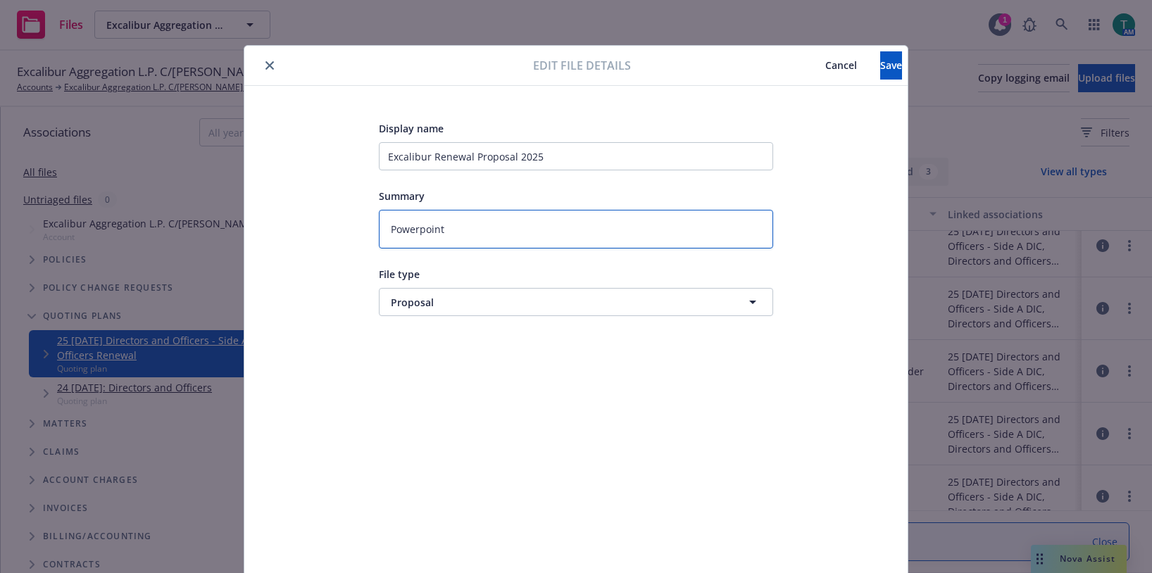
drag, startPoint x: 448, startPoint y: 235, endPoint x: 177, endPoint y: 241, distance: 271.8
click at [177, 241] on div "Edit file details Cancel Save Display name Excalibur Renewal Proposal 2025 Summ…" at bounding box center [576, 286] width 1152 height 573
type textarea "x"
type textarea "P"
type textarea "x"
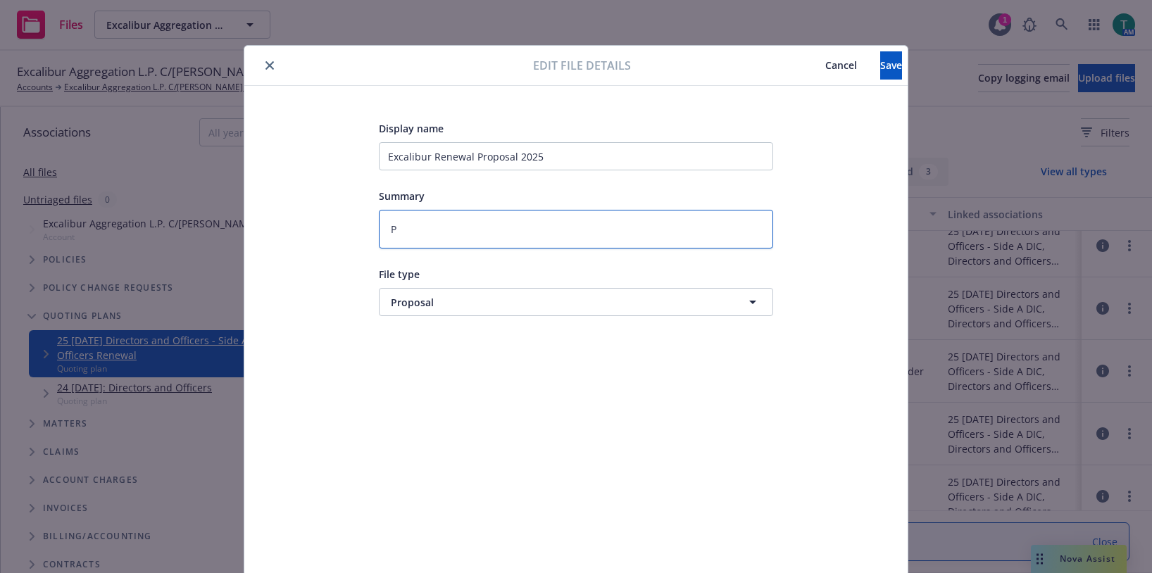
type textarea "PP"
type textarea "x"
type textarea "PPT"
type textarea "x"
type textarea "PPTX"
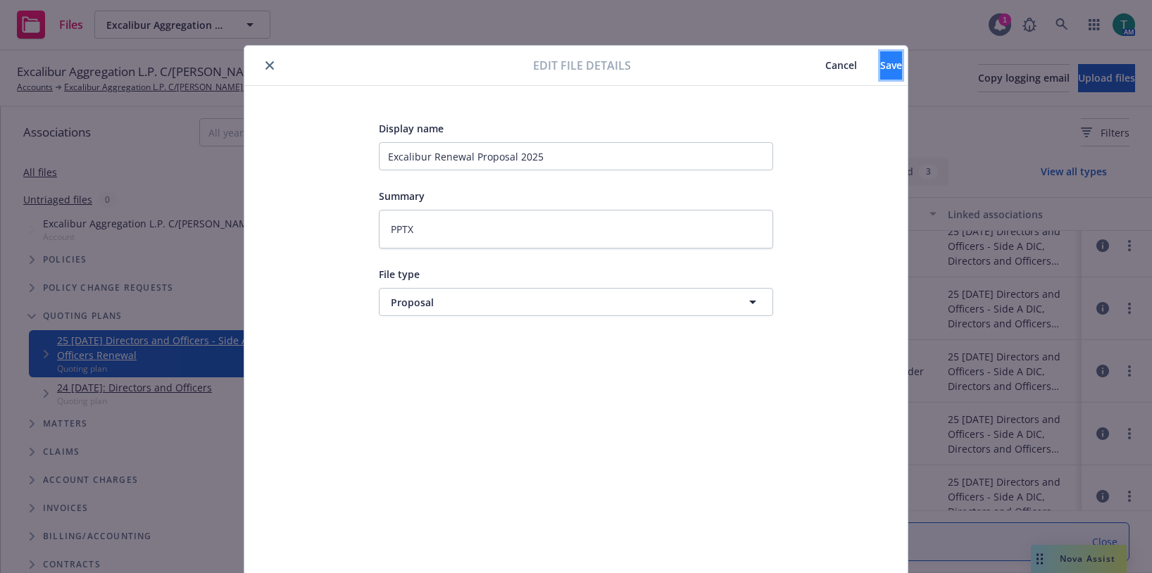
click at [880, 72] on button "Save" at bounding box center [891, 65] width 22 height 28
type textarea "x"
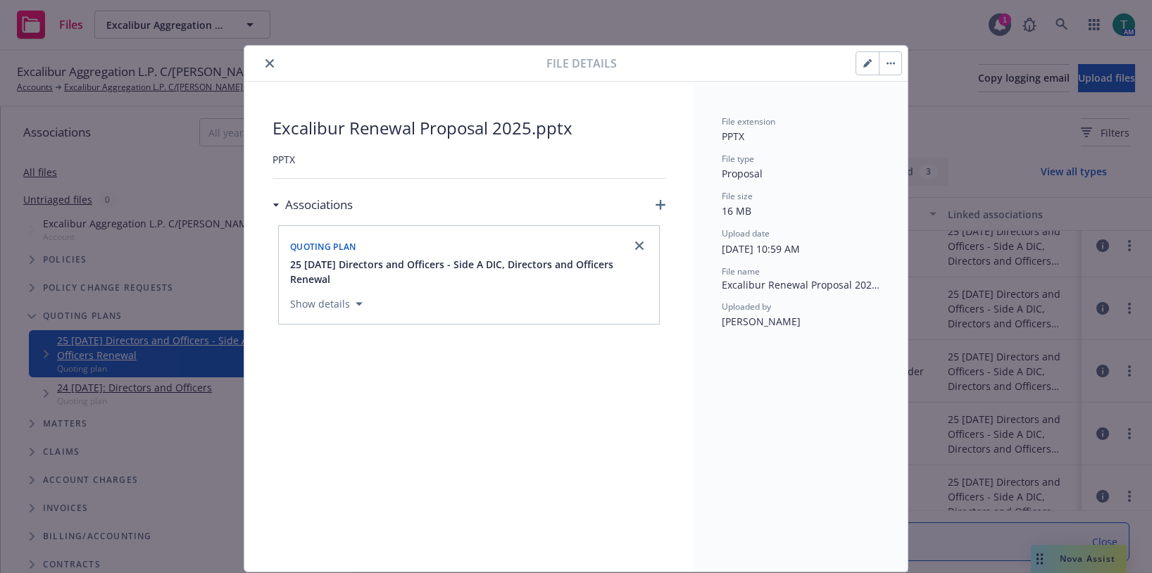
click at [261, 64] on button "close" at bounding box center [269, 63] width 17 height 17
